Goal: Transaction & Acquisition: Book appointment/travel/reservation

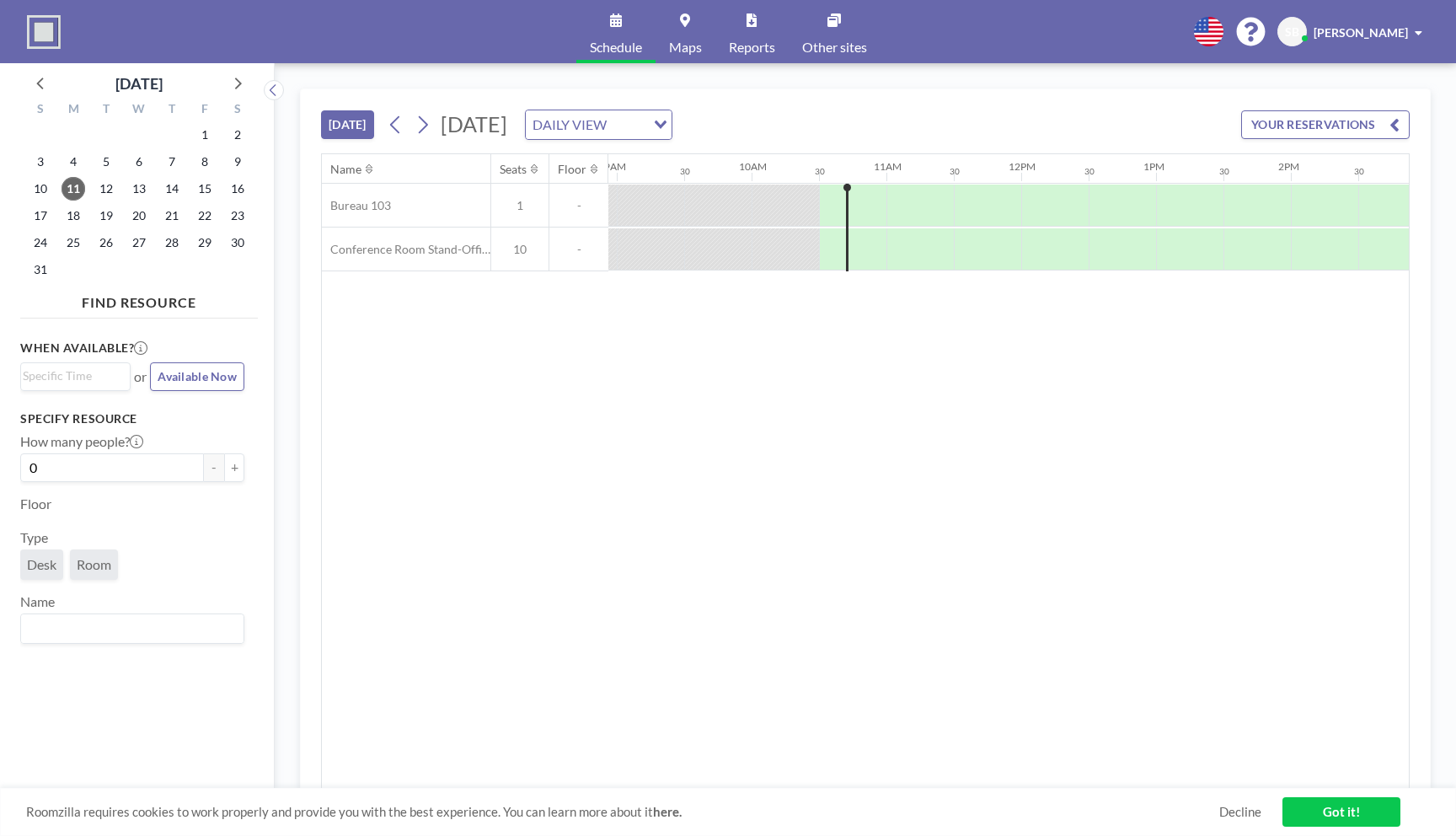
scroll to position [0, 1348]
click at [101, 191] on span "12" at bounding box center [106, 188] width 24 height 24
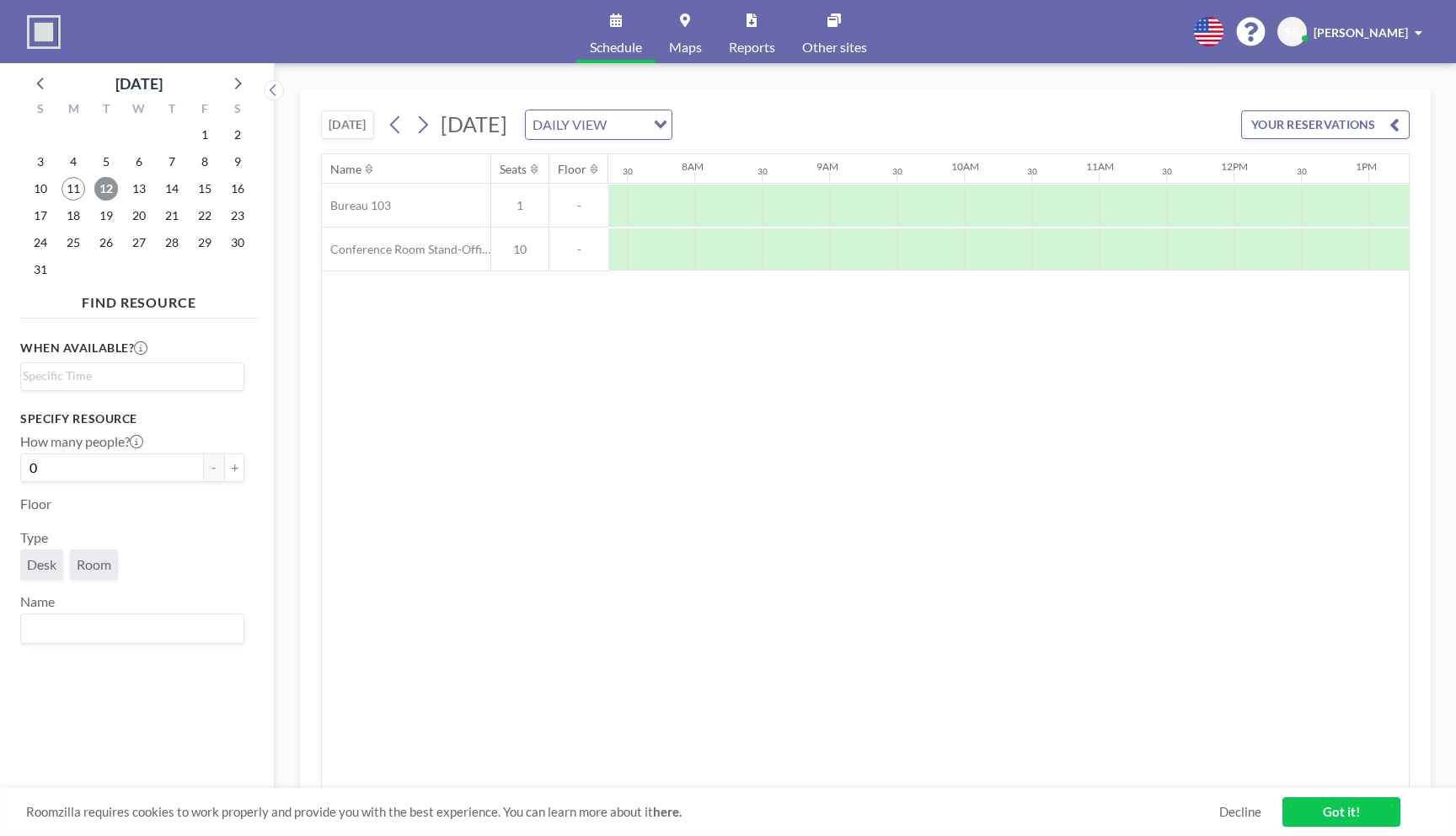
scroll to position [0, 1011]
click at [72, 185] on span "11" at bounding box center [73, 188] width 24 height 24
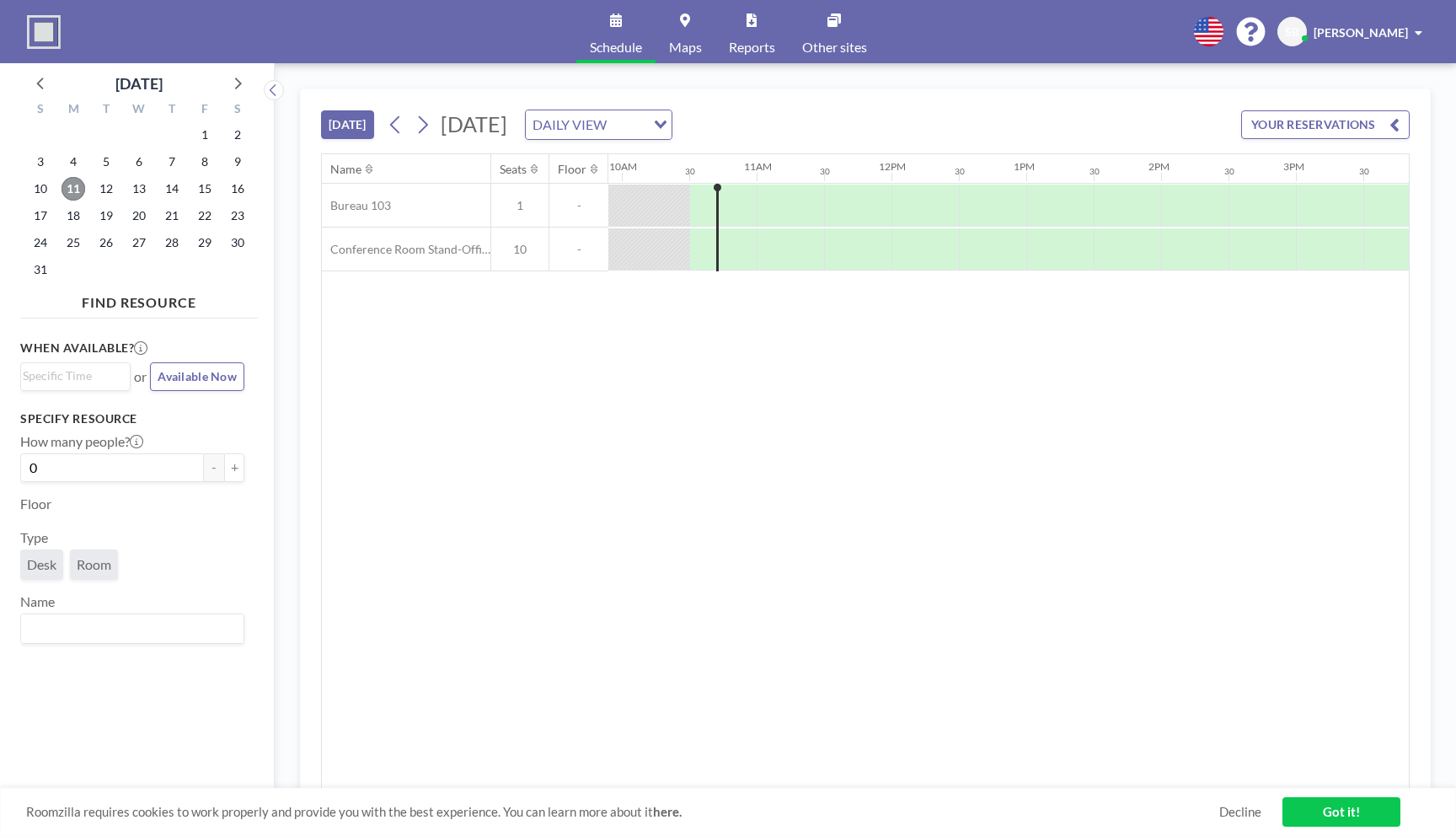
scroll to position [0, 1348]
click at [709, 203] on div at bounding box center [724, 206] width 36 height 42
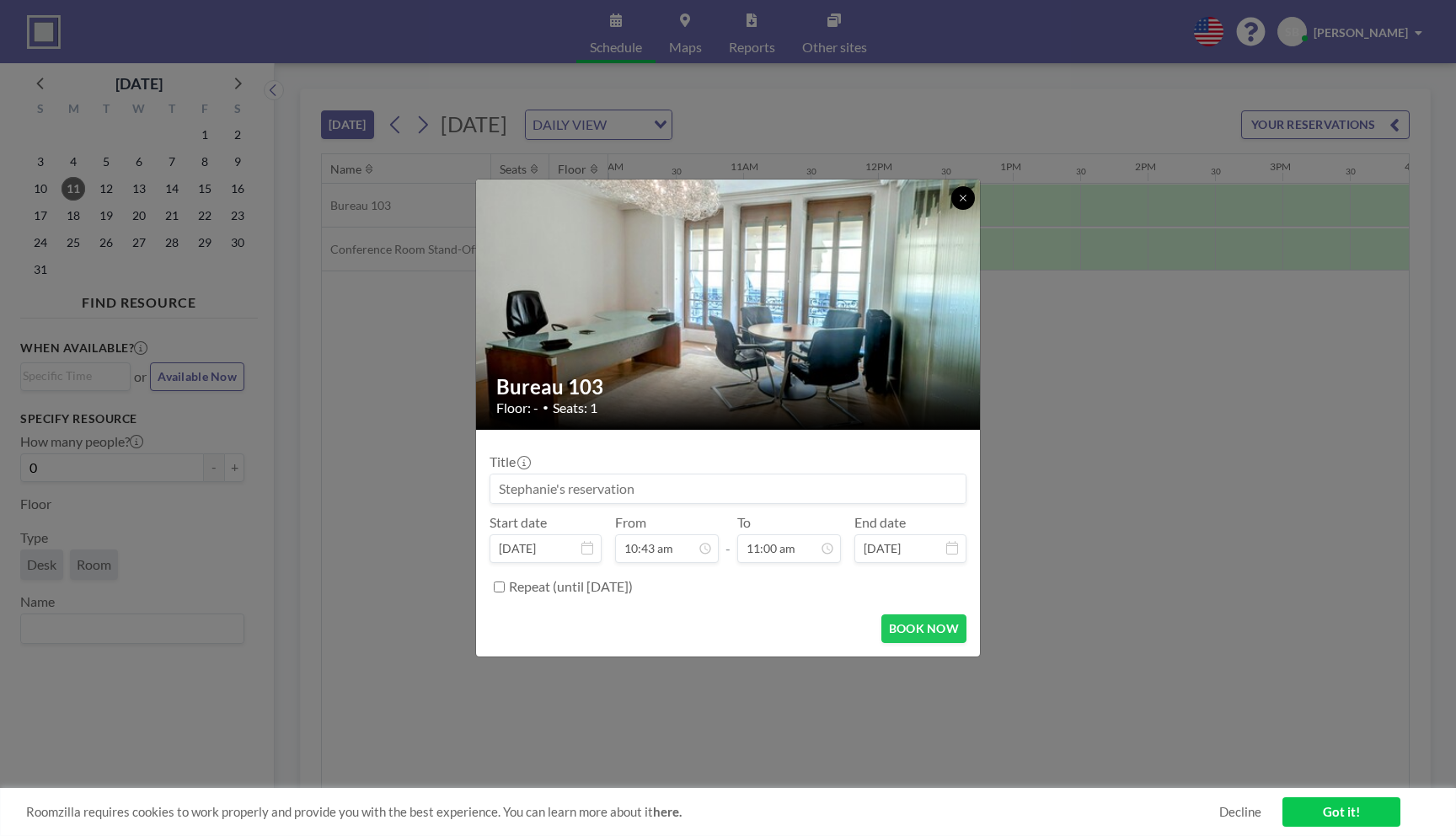
click at [967, 198] on icon at bounding box center [963, 199] width 10 height 10
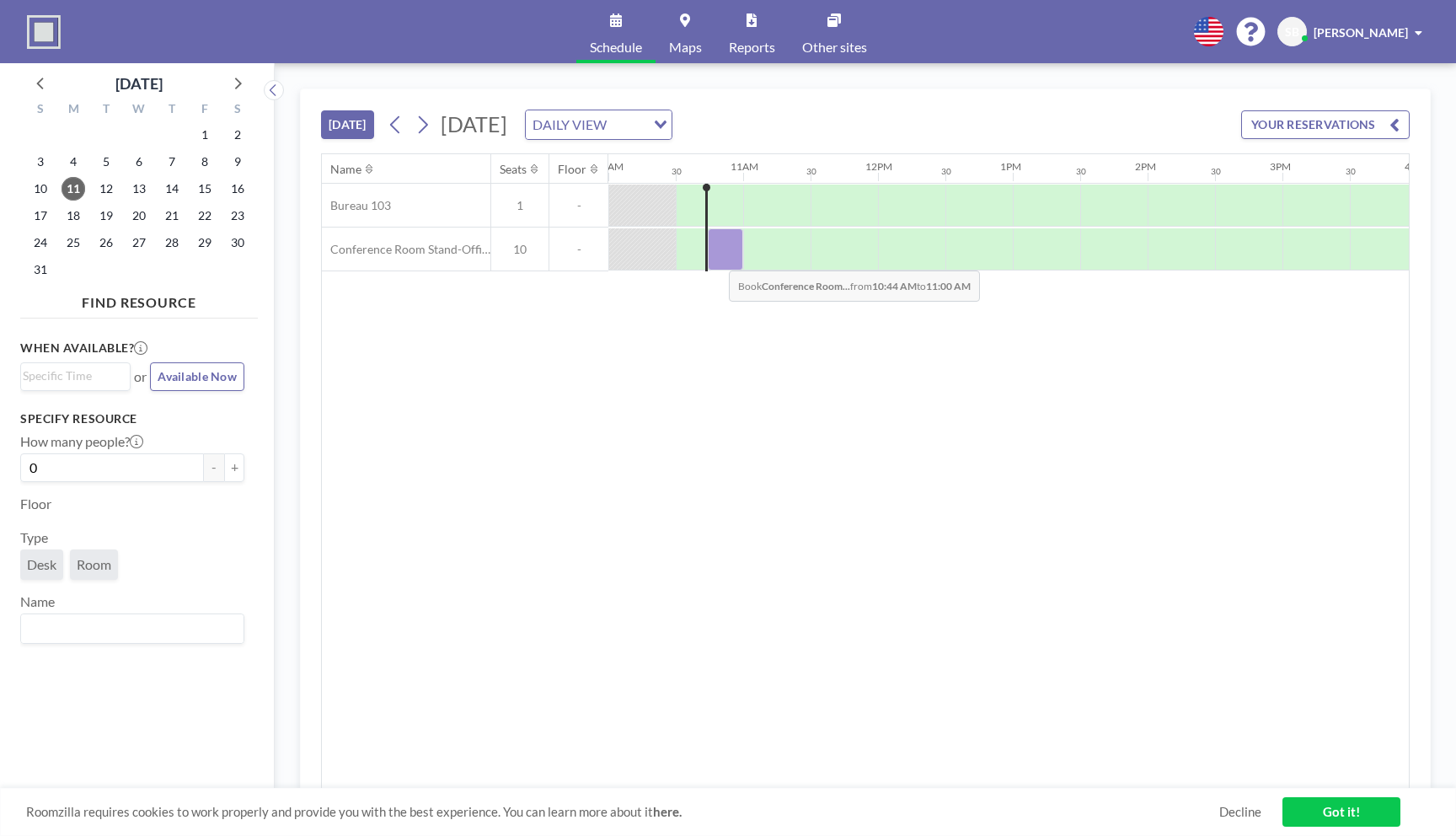
click at [715, 258] on div at bounding box center [725, 249] width 35 height 42
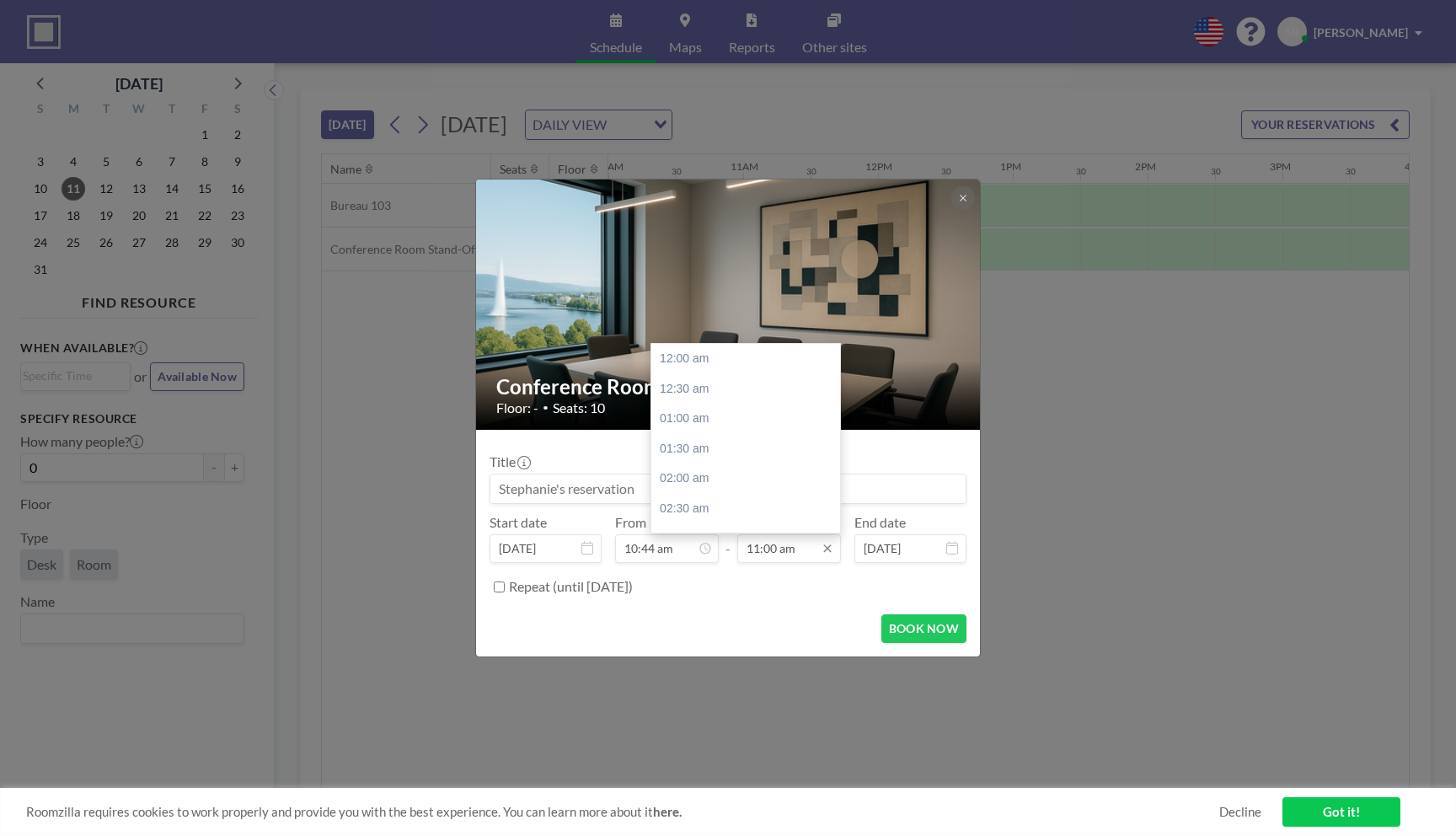
scroll to position [659, 0]
click at [727, 387] on div "11:30 am" at bounding box center [746, 389] width 189 height 31
type input "11:30 am"
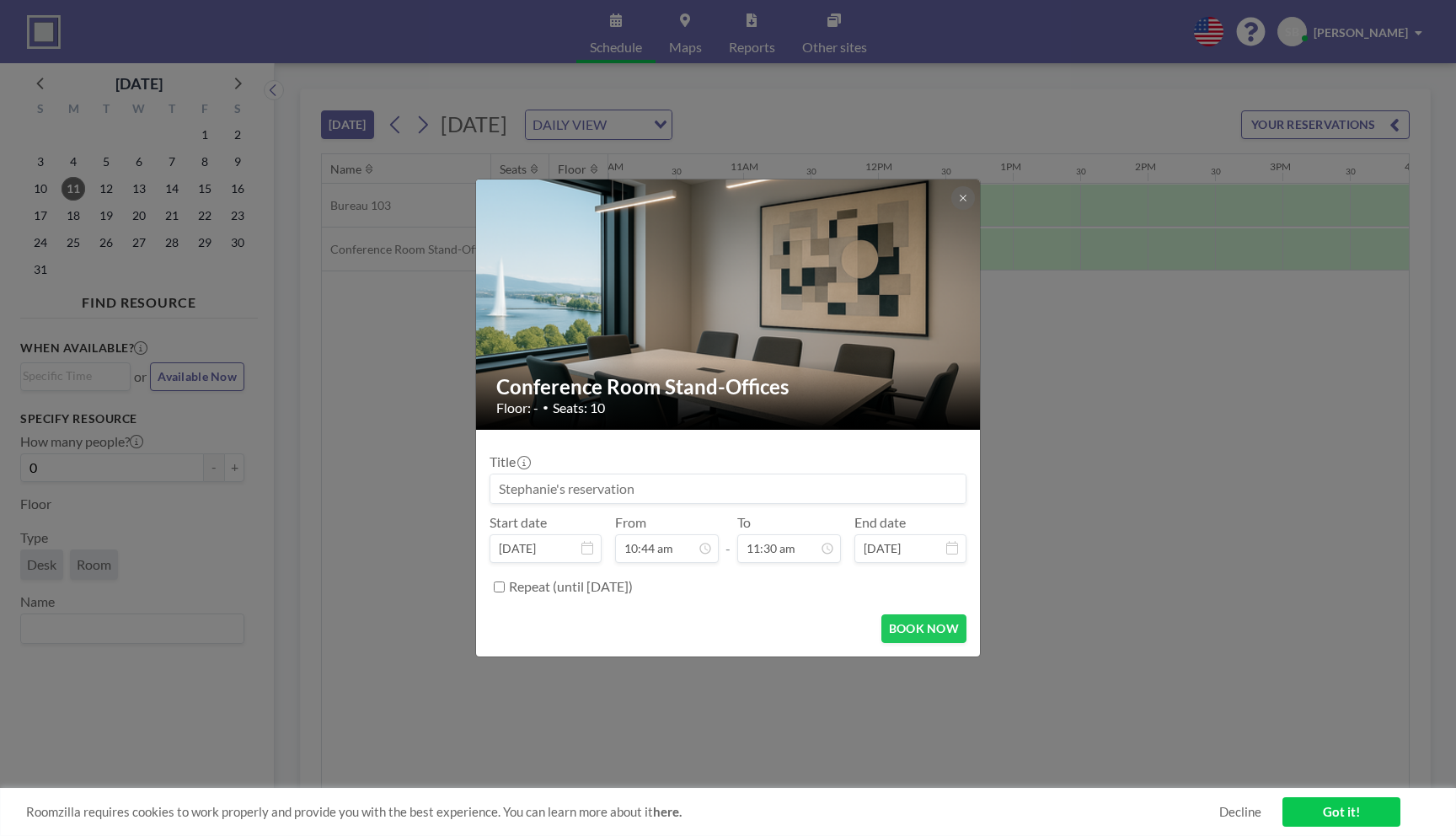
scroll to position [0, 0]
click at [655, 481] on input at bounding box center [728, 488] width 475 height 29
type input "Heritage Staffing"
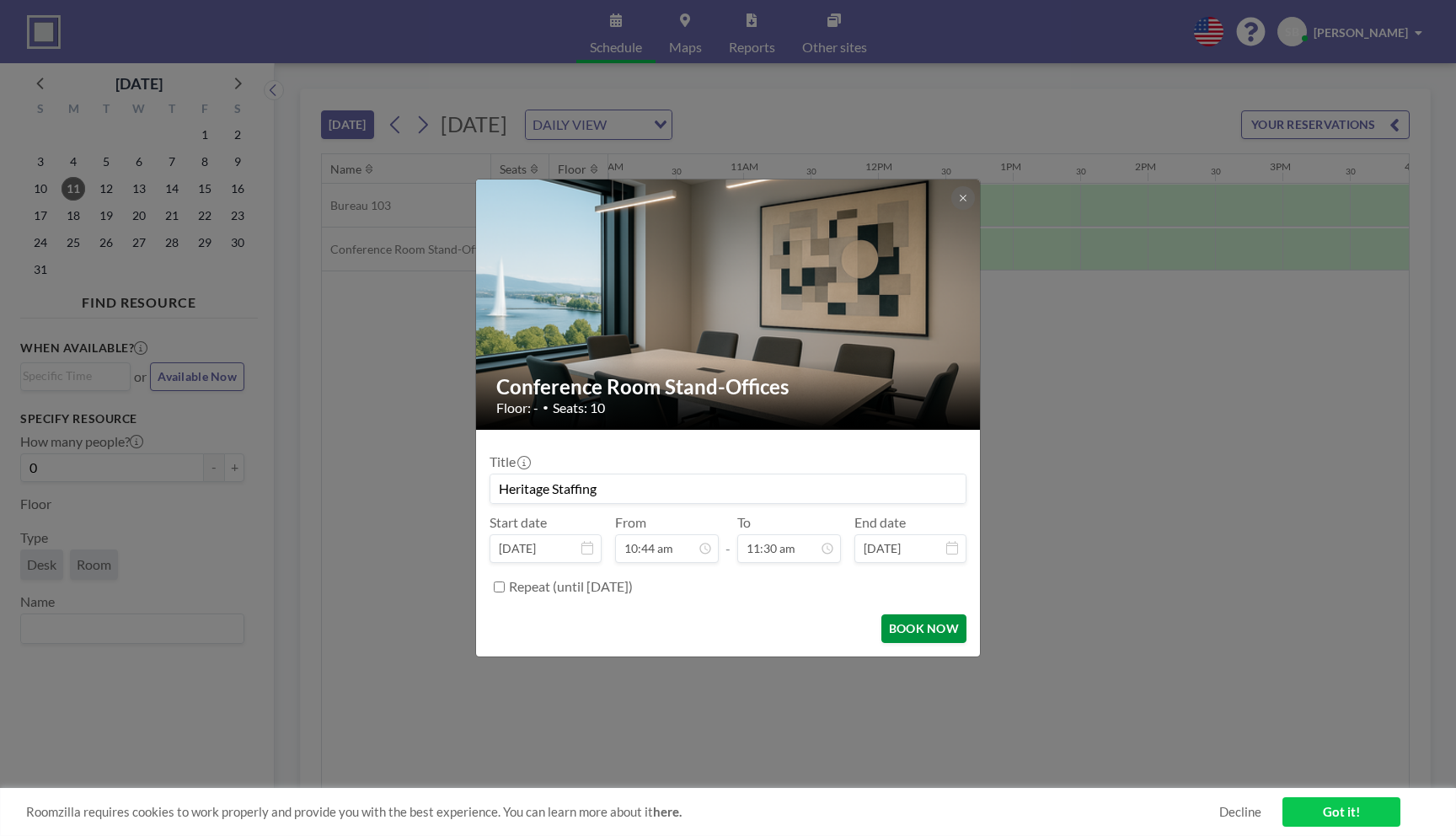
click at [908, 635] on button "BOOK NOW" at bounding box center [923, 628] width 85 height 29
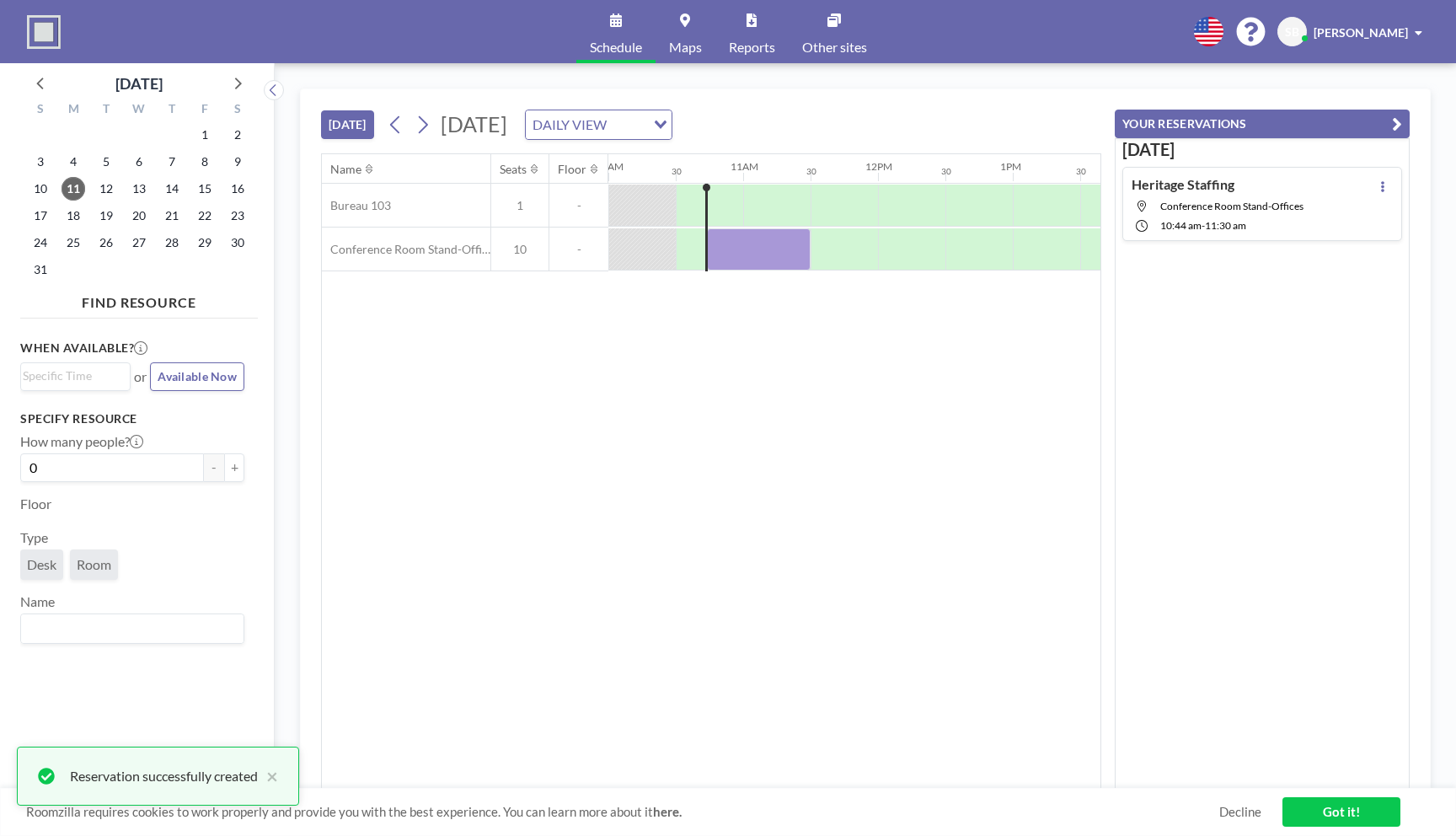
click at [1316, 806] on link "Got it!" at bounding box center [1341, 812] width 118 height 30
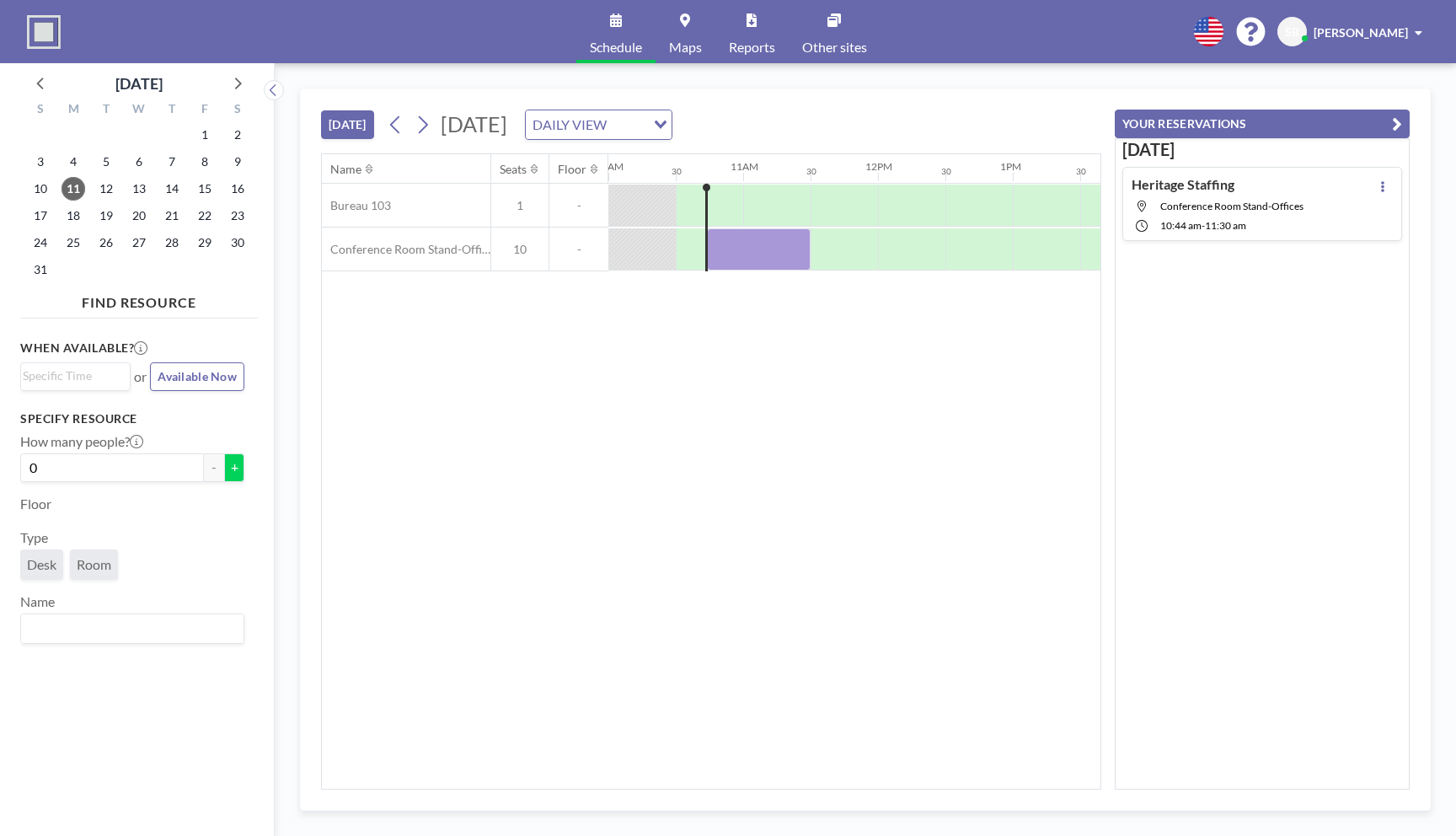
click at [231, 468] on button "+" at bounding box center [233, 467] width 20 height 29
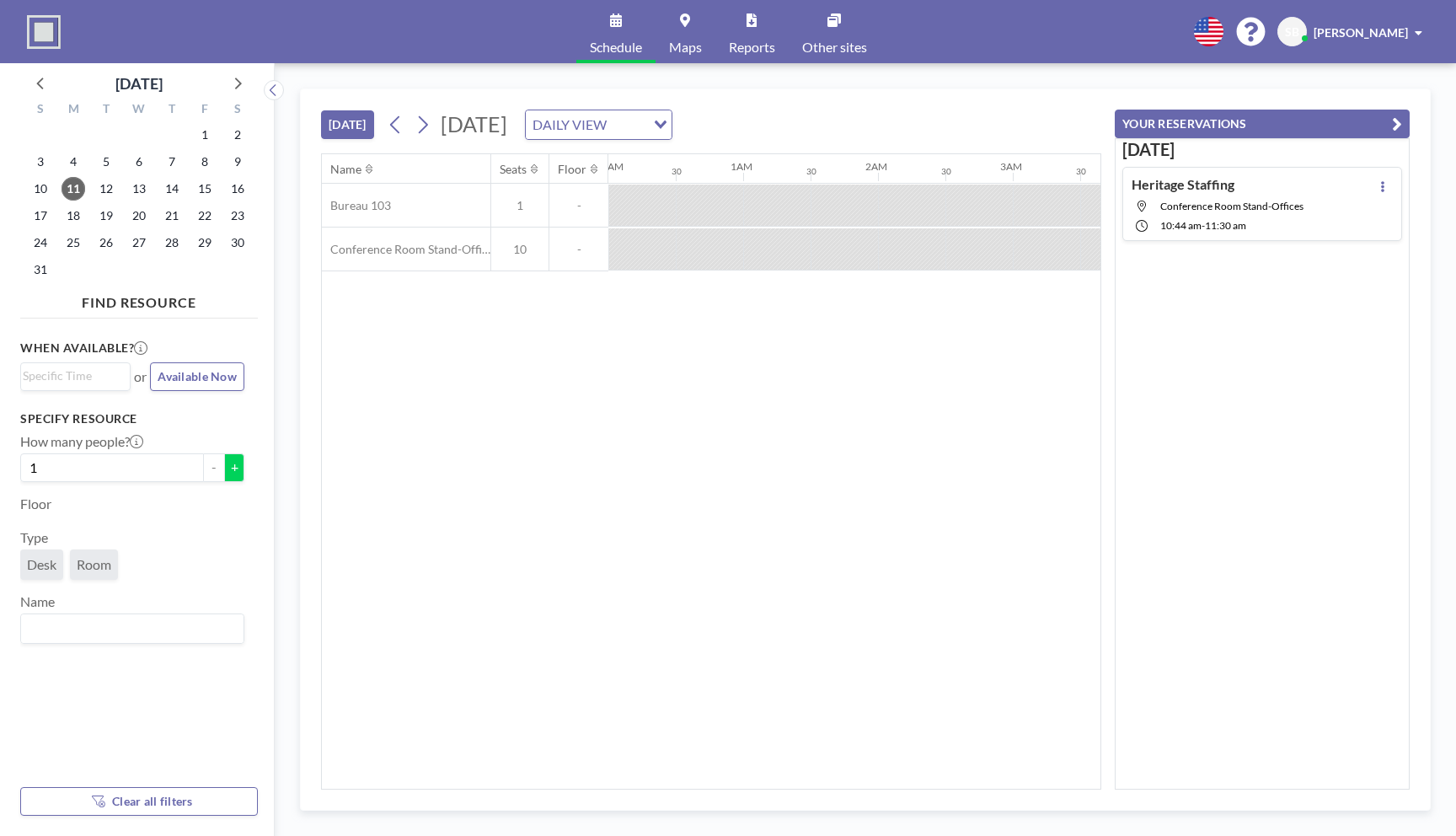
scroll to position [0, 142]
click at [231, 468] on button "+" at bounding box center [233, 467] width 20 height 29
type input "2"
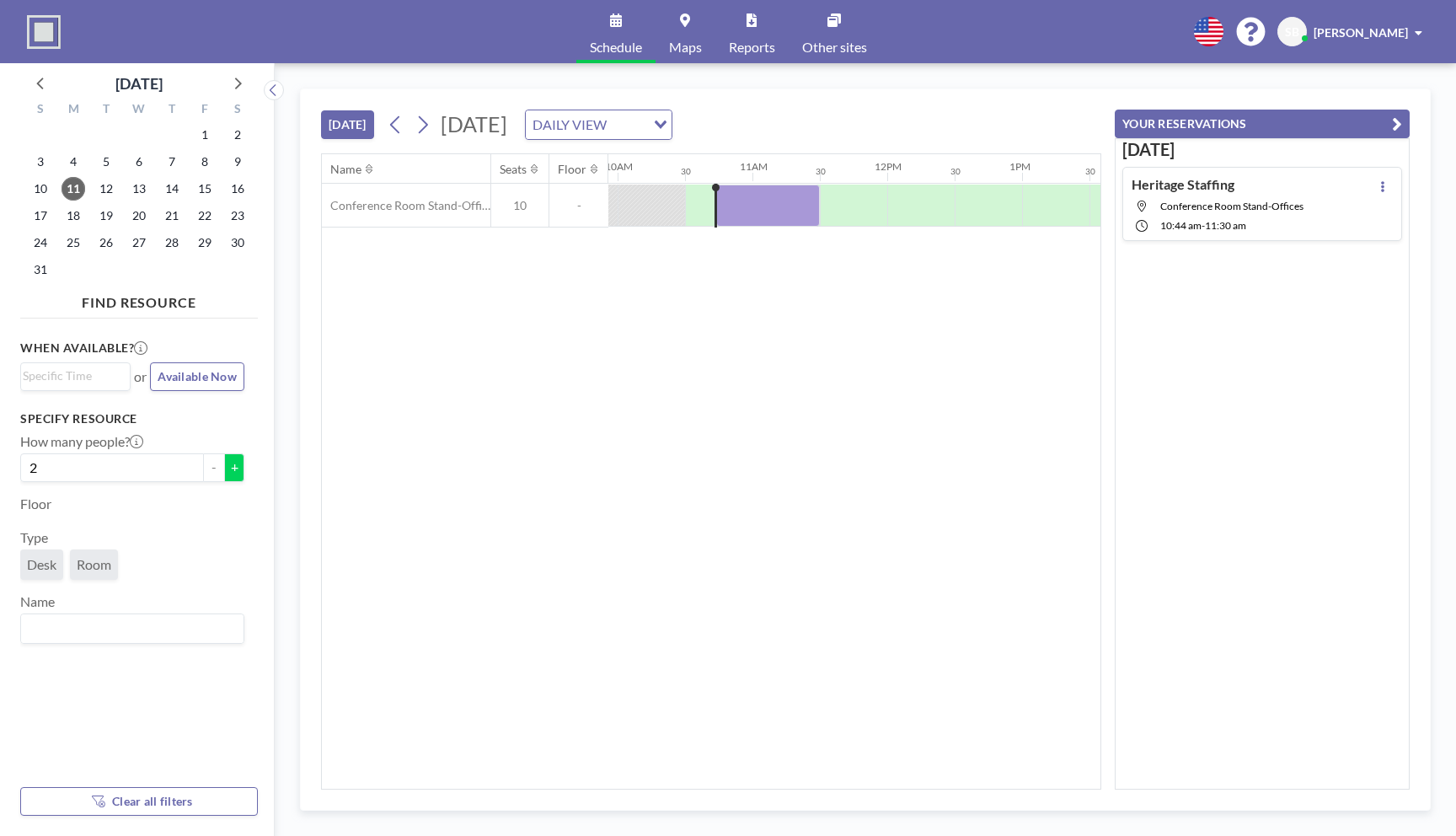
scroll to position [0, 1348]
click at [683, 449] on div "Name Seats Floor 12AM 30 1AM 30 2AM 30 3AM 30 4AM 30 5AM 30 6AM 30 7AM 30 8AM 3…" at bounding box center [711, 470] width 778 height 634
click at [608, 30] on link "Schedule" at bounding box center [616, 31] width 80 height 63
click at [422, 123] on icon at bounding box center [422, 124] width 16 height 25
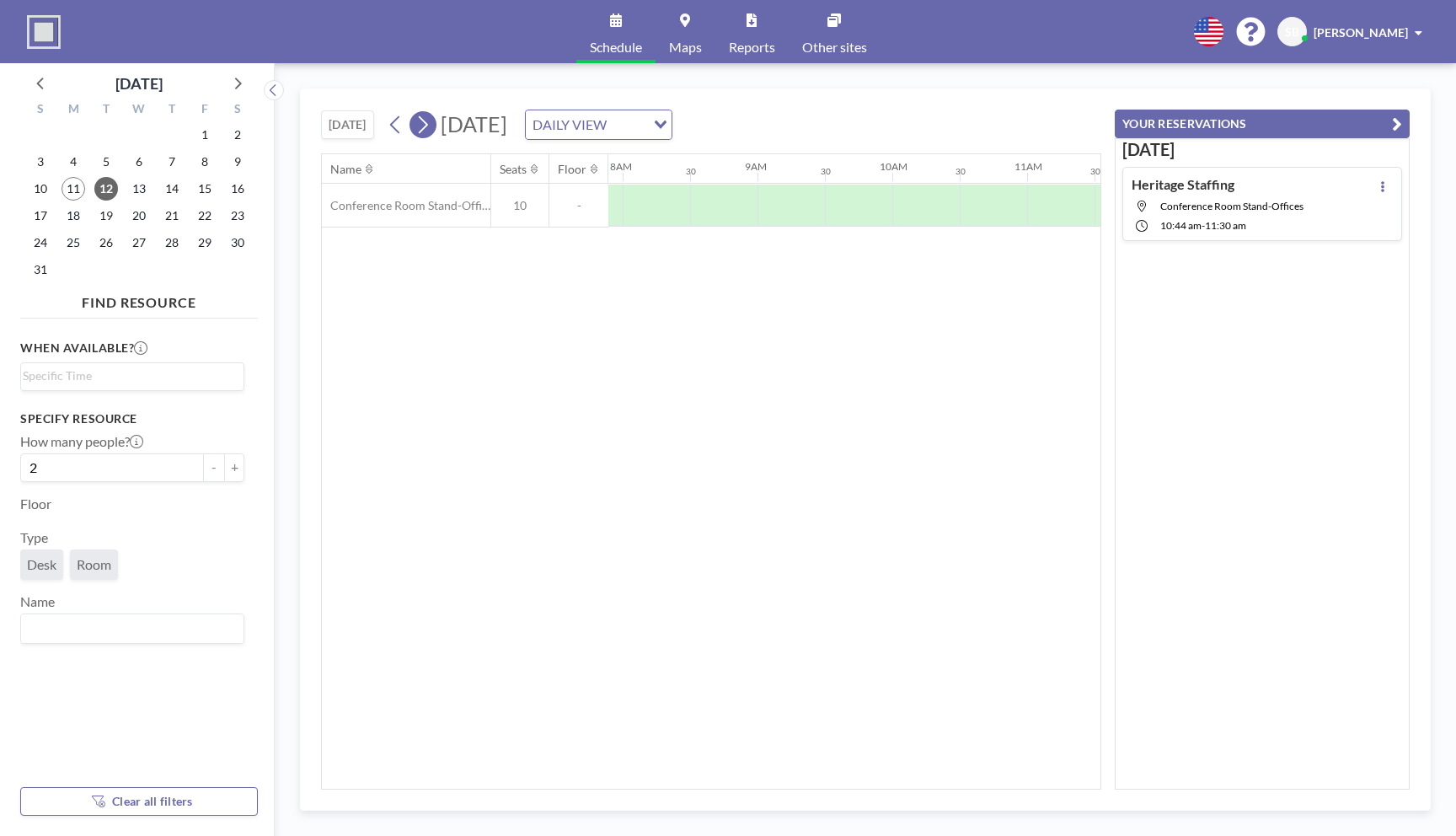
scroll to position [0, 1078]
click at [422, 123] on icon at bounding box center [422, 124] width 16 height 25
click at [33, 210] on span "17" at bounding box center [40, 215] width 24 height 24
click at [835, 24] on icon at bounding box center [833, 19] width 13 height 13
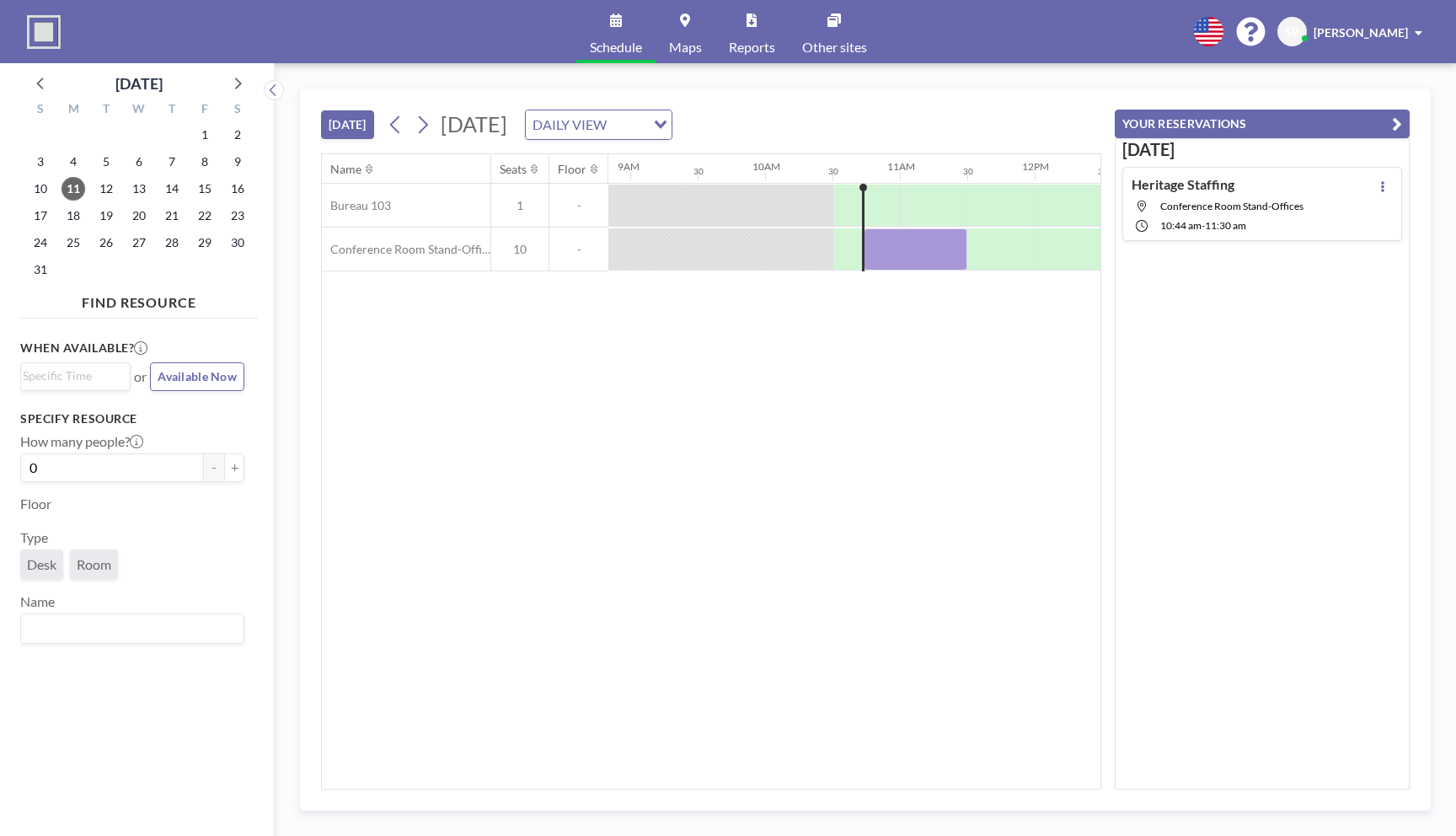
scroll to position [0, 1348]
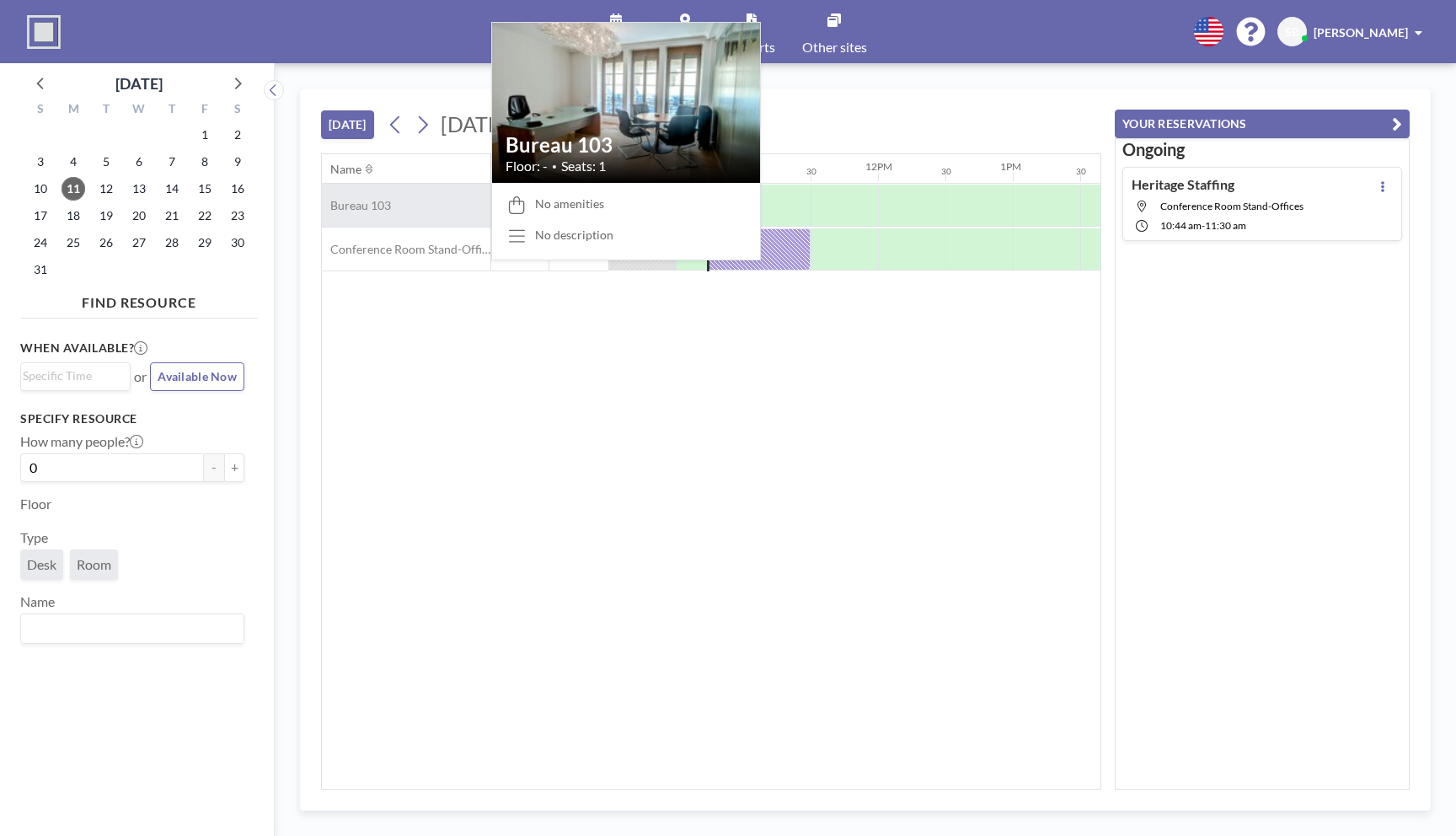
click at [375, 205] on span "Bureau 103" at bounding box center [356, 205] width 69 height 15
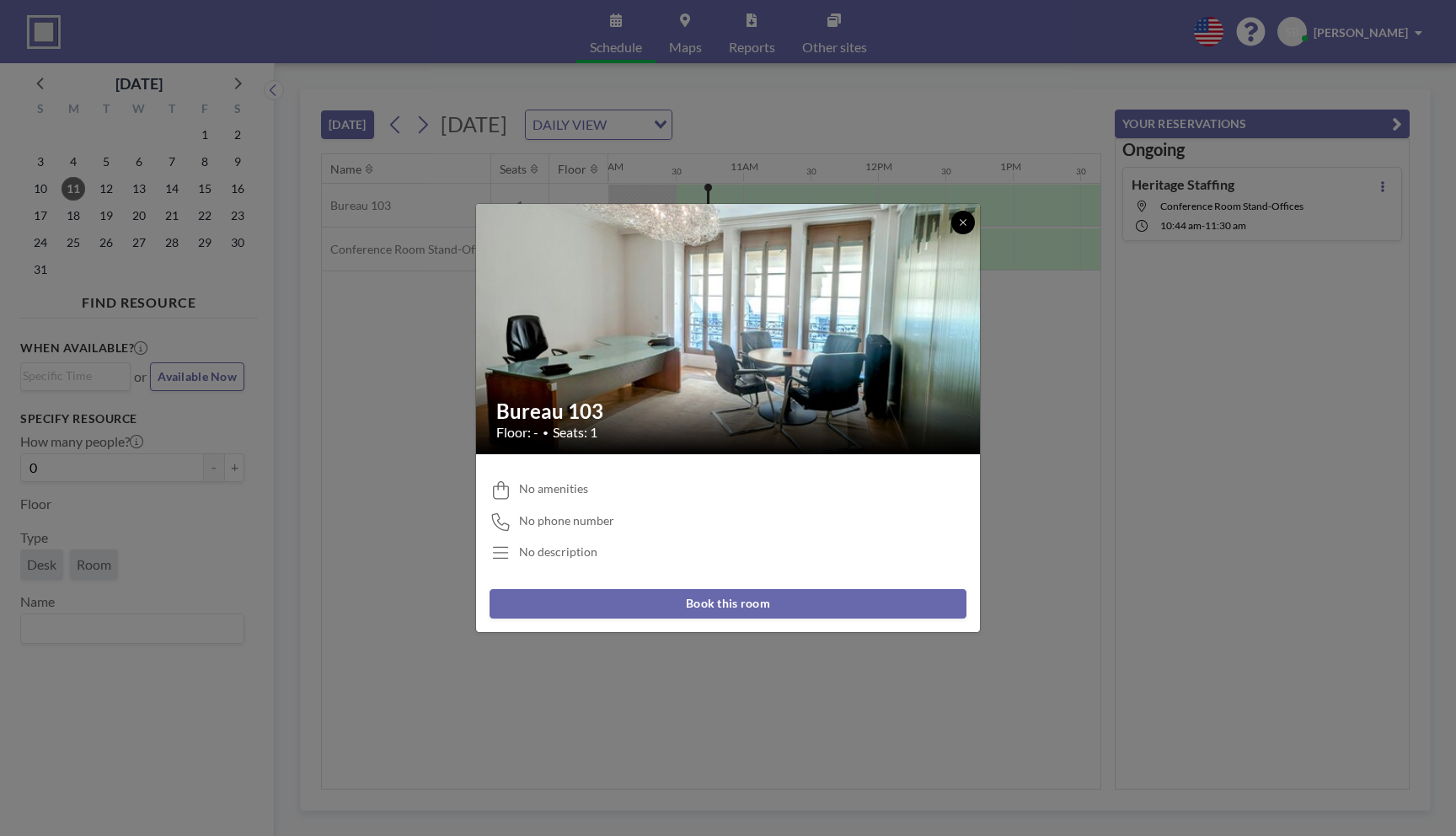
click at [964, 224] on icon at bounding box center [962, 222] width 6 height 6
